Goal: Find specific page/section: Find specific page/section

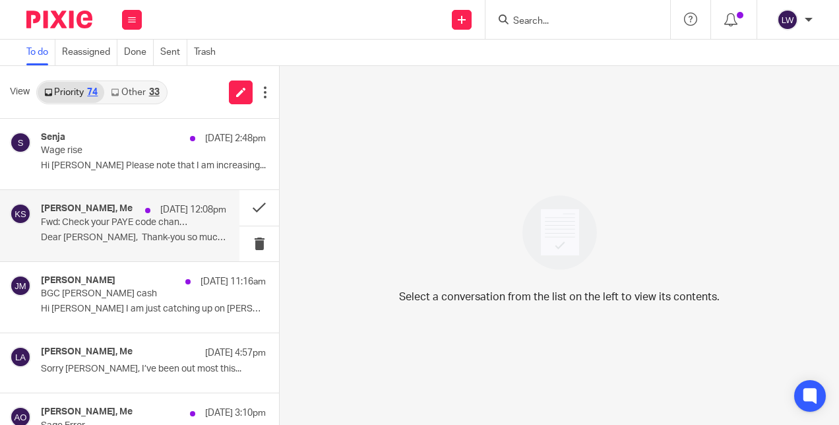
click at [169, 223] on p "Fwd: Check your PAYE code change online" at bounding box center [115, 222] width 148 height 11
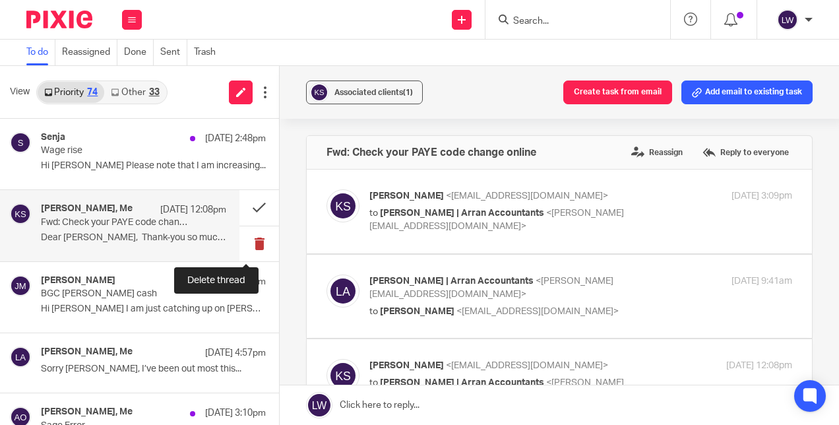
click at [248, 244] on button at bounding box center [259, 243] width 40 height 35
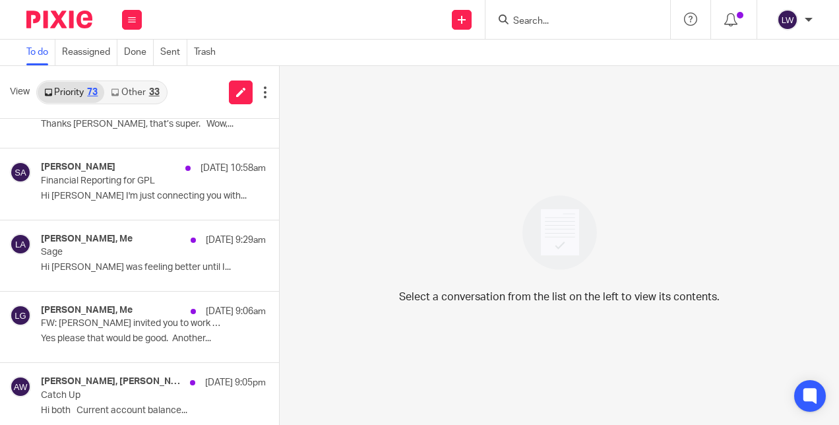
scroll to position [390, 0]
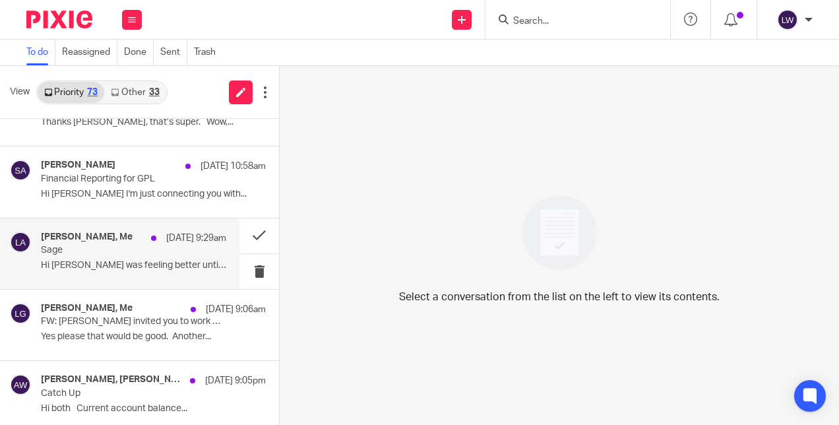
click at [59, 262] on p "Hi Lorna I was feeling better until I..." at bounding box center [133, 265] width 185 height 11
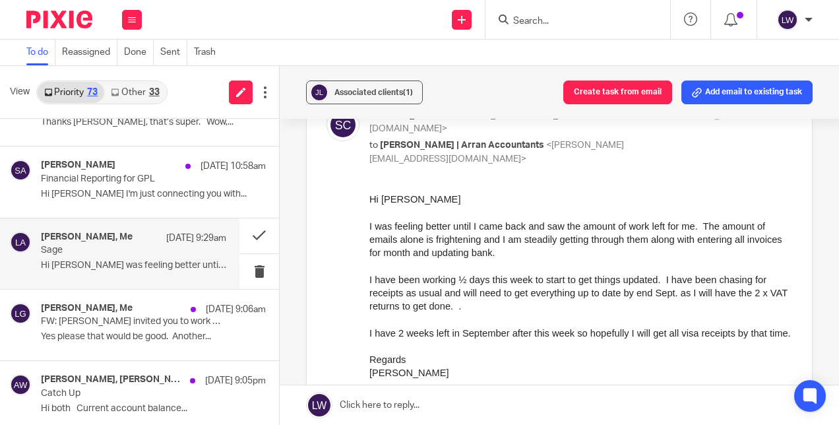
scroll to position [180, 0]
click at [567, 22] on input "Search" at bounding box center [571, 22] width 119 height 12
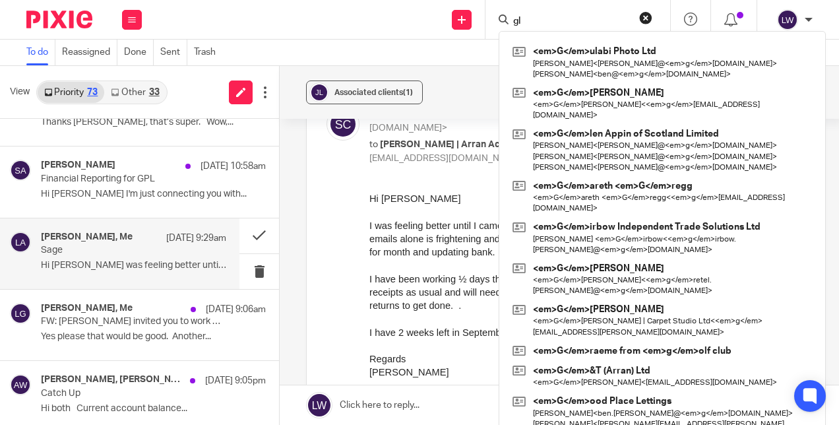
click at [583, 25] on input "gl" at bounding box center [571, 22] width 119 height 12
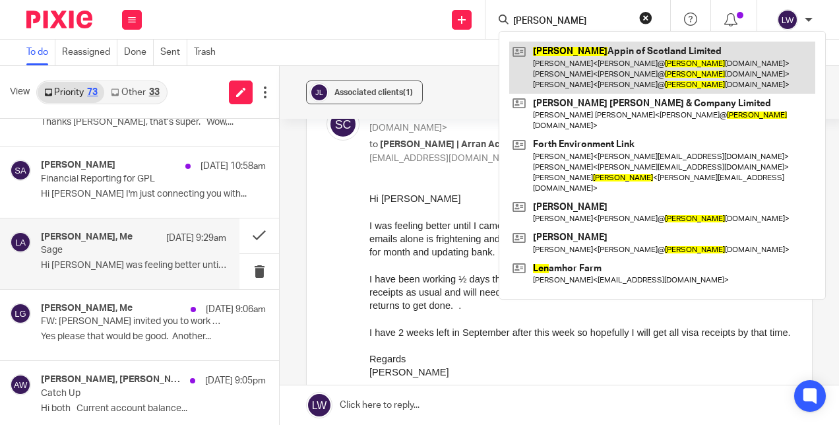
type input "glen"
click at [585, 69] on link at bounding box center [662, 68] width 306 height 52
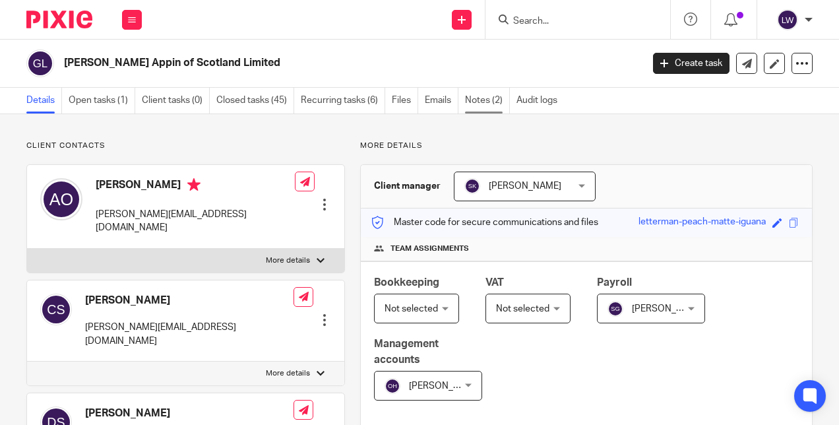
click at [491, 93] on link "Notes (2)" at bounding box center [487, 101] width 45 height 26
